Goal: Book appointment/travel/reservation

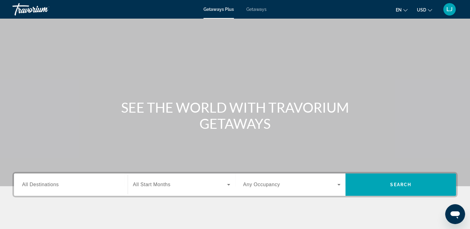
click at [426, 11] on button "USD USD ($) MXN (Mex$) CAD (Can$) GBP (£) EUR (€) AUD (A$) NZD (NZ$) CNY (CN¥)" at bounding box center [424, 9] width 15 height 9
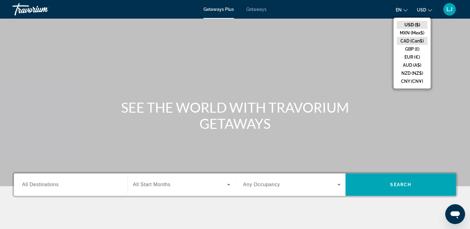
click at [404, 39] on button "CAD (Can$)" at bounding box center [412, 41] width 31 height 8
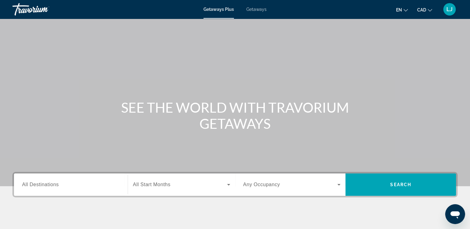
scroll to position [106, 0]
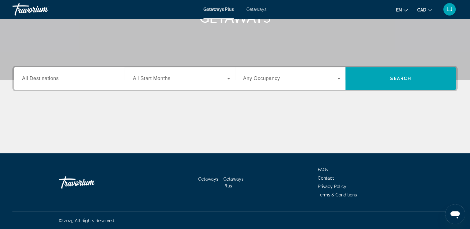
click at [47, 68] on div "Destination All Destinations" at bounding box center [70, 78] width 107 height 22
click at [51, 82] on div "Search widget" at bounding box center [71, 79] width 98 height 18
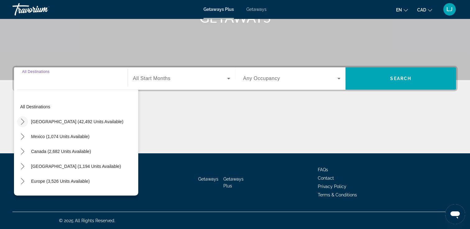
click at [22, 119] on icon "Toggle United States (42,492 units available) submenu" at bounding box center [23, 122] width 6 height 6
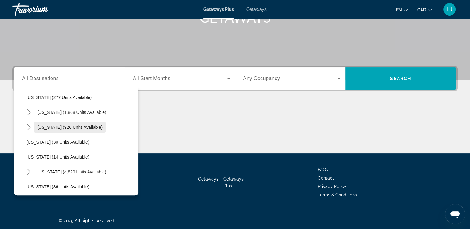
scroll to position [65, 0]
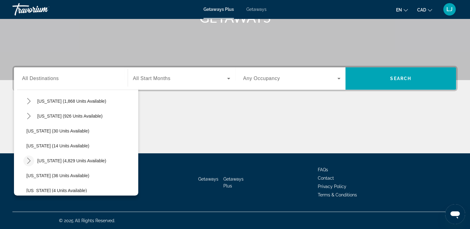
click at [28, 163] on icon "Toggle Florida (4,829 units available) submenu" at bounding box center [29, 161] width 6 height 6
click at [71, 173] on span "Orlando & Disney Area (6,509 units available)" at bounding box center [78, 175] width 90 height 5
type input "**********"
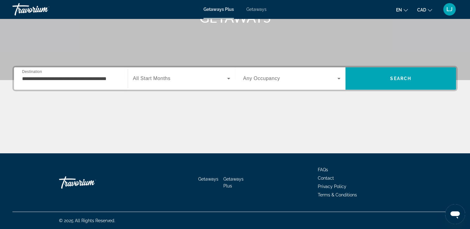
click at [181, 93] on div "**********" at bounding box center [235, 110] width 470 height 88
click at [169, 77] on span "All Start Months" at bounding box center [152, 78] width 38 height 5
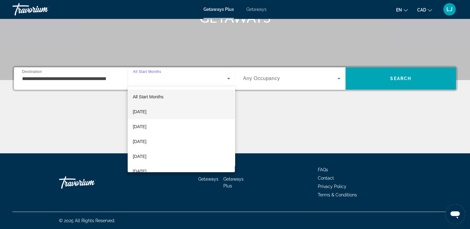
click at [146, 114] on span "October 2025" at bounding box center [140, 111] width 14 height 7
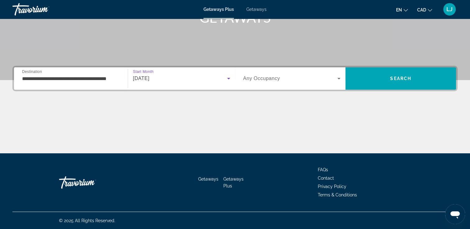
click at [273, 74] on div "Search widget" at bounding box center [292, 78] width 98 height 17
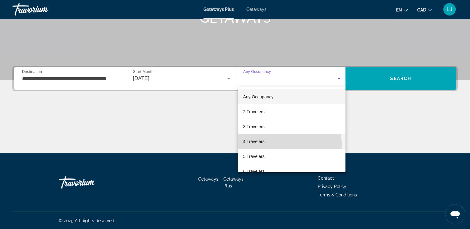
click at [268, 146] on mat-option "4 Travelers" at bounding box center [291, 141] width 107 height 15
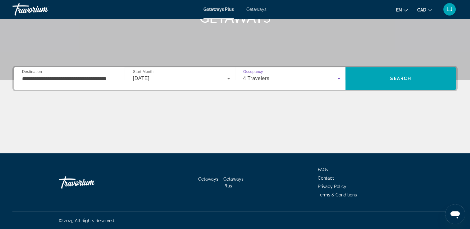
click at [287, 78] on div "4 Travelers" at bounding box center [290, 78] width 94 height 7
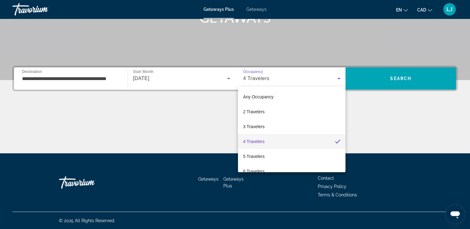
click at [415, 145] on div at bounding box center [235, 114] width 470 height 229
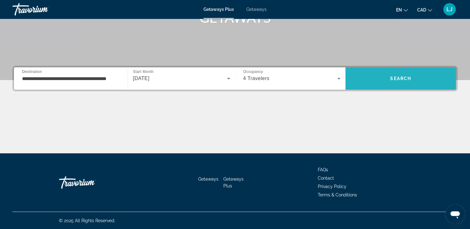
click at [391, 84] on span "Search" at bounding box center [400, 78] width 111 height 15
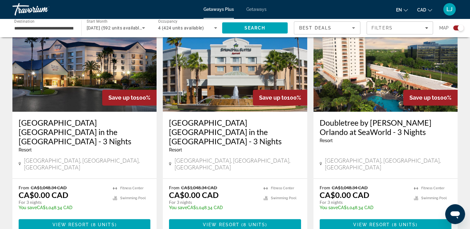
scroll to position [239, 0]
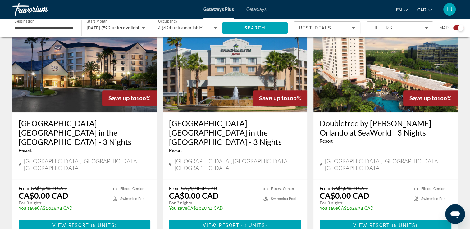
click at [51, 142] on h3 "Fairfield Inn & Suites Orlando Lake Buena Vista in the Marriott Village - 3 Nig…" at bounding box center [85, 133] width 132 height 28
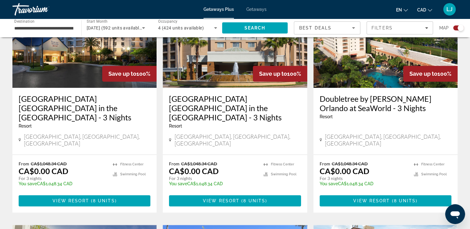
scroll to position [263, 0]
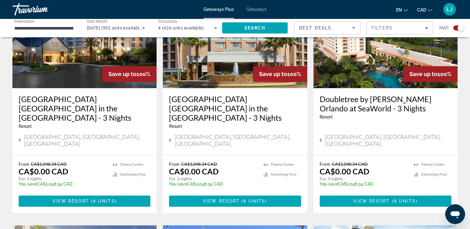
click at [92, 137] on div "Orlando, FL, USA" at bounding box center [85, 141] width 132 height 14
click at [92, 194] on span "Main content" at bounding box center [85, 201] width 132 height 15
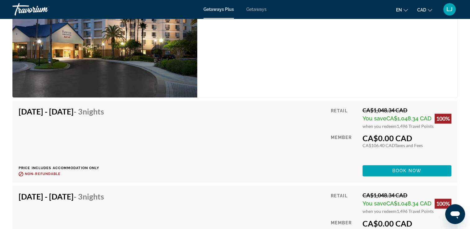
scroll to position [959, 0]
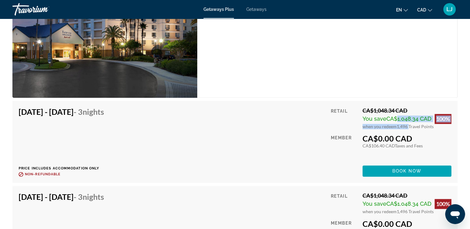
drag, startPoint x: 406, startPoint y: 119, endPoint x: 394, endPoint y: 117, distance: 12.5
click at [394, 117] on div "CA$1,048.34 CAD You save CA$1,048.34 CAD 100% when you redeem 1,496 Travel Poin…" at bounding box center [406, 118] width 89 height 22
drag, startPoint x: 394, startPoint y: 117, endPoint x: 410, endPoint y: 127, distance: 19.2
click at [410, 127] on div "Retail CA$1,048.34 CAD You save CA$1,048.34 CAD 100% when you redeem 1,496 Trav…" at bounding box center [391, 142] width 120 height 70
drag, startPoint x: 388, startPoint y: 115, endPoint x: 426, endPoint y: 114, distance: 38.5
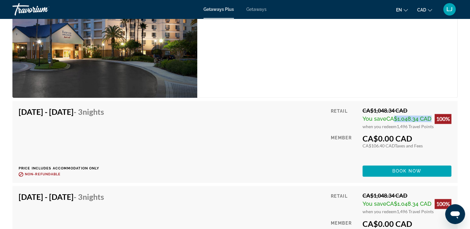
click at [426, 116] on span "CA$1,048.34 CAD" at bounding box center [408, 119] width 45 height 7
click at [399, 124] on span "1,496 Travel Points" at bounding box center [415, 126] width 37 height 5
drag, startPoint x: 389, startPoint y: 113, endPoint x: 428, endPoint y: 115, distance: 38.9
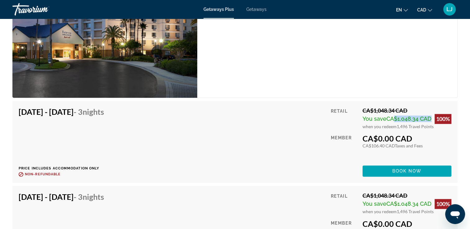
click at [428, 116] on span "CA$1,048.34 CAD" at bounding box center [408, 119] width 45 height 7
